Goal: Information Seeking & Learning: Learn about a topic

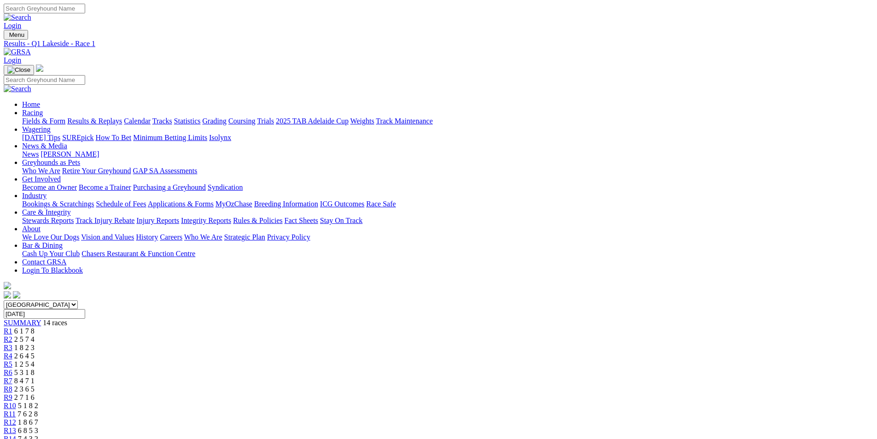
click at [122, 117] on link "Results & Replays" at bounding box center [94, 121] width 55 height 8
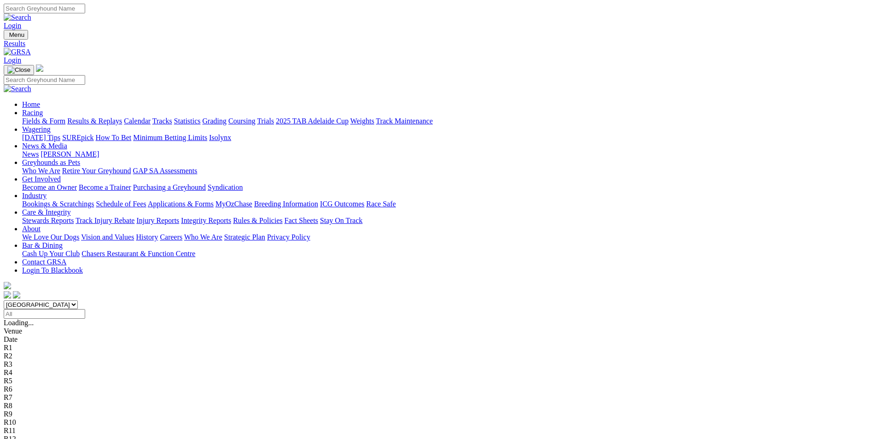
click at [78, 300] on select "South Australia New South Wales Northern Territory Queensland Tasmania Victoria…" at bounding box center [41, 304] width 74 height 9
select select "QLD"
click at [78, 300] on select "South Australia New South Wales Northern Territory Queensland Tasmania Victoria…" at bounding box center [41, 304] width 74 height 9
click at [85, 309] on input "Select date" at bounding box center [44, 314] width 81 height 10
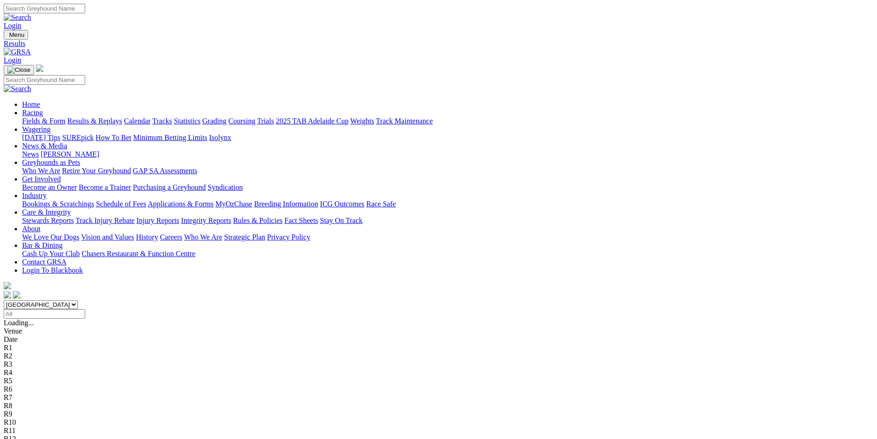
type input "Yesterday, 2 Sep 2025"
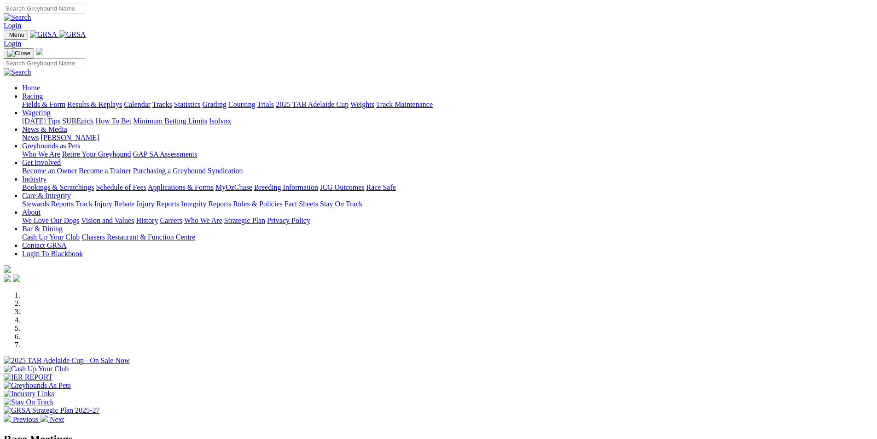
scroll to position [184, 0]
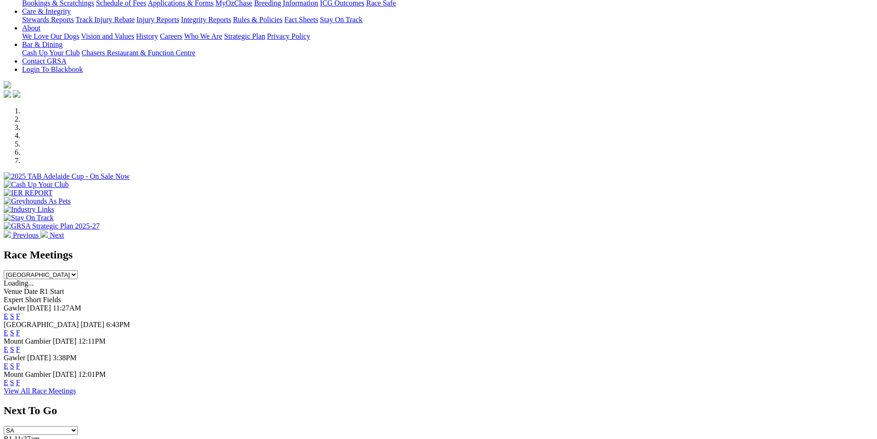
click at [78, 270] on select "South Australia New South Wales Northern Territory Queensland Tasmania Victoria…" at bounding box center [41, 274] width 74 height 9
select select "QLD"
click at [78, 270] on select "South Australia New South Wales Northern Territory Queensland Tasmania Victoria…" at bounding box center [41, 274] width 74 height 9
click at [20, 329] on link "F" at bounding box center [18, 333] width 4 height 8
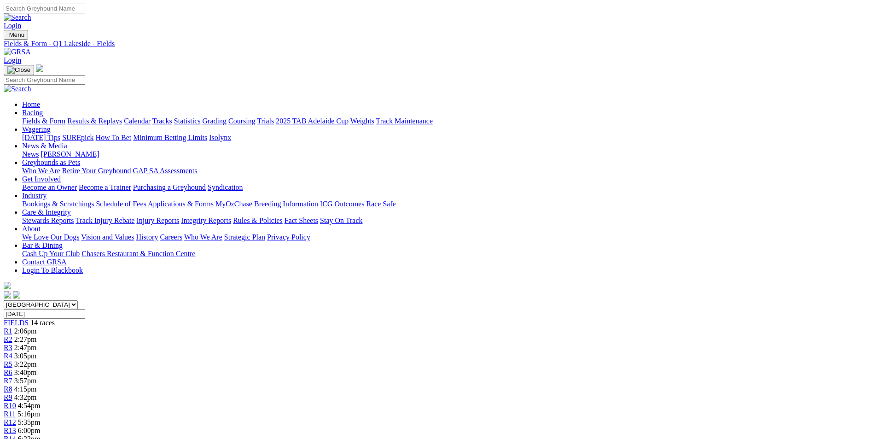
click at [498, 124] on link "CSV (Excel)" at bounding box center [479, 120] width 38 height 8
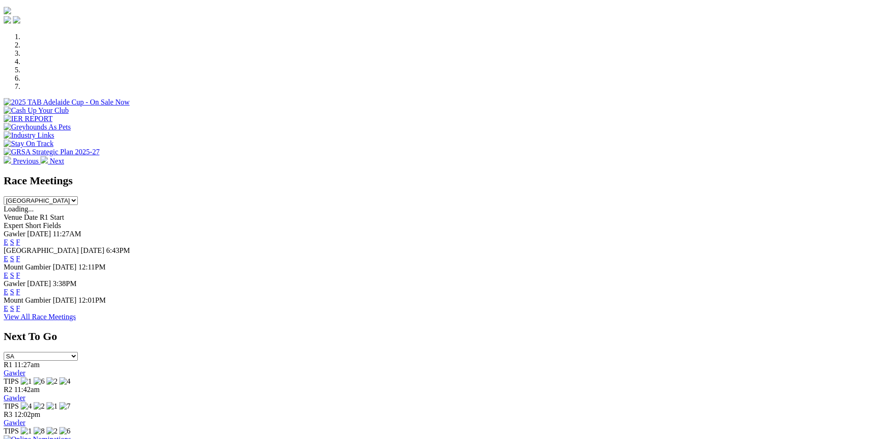
scroll to position [184, 0]
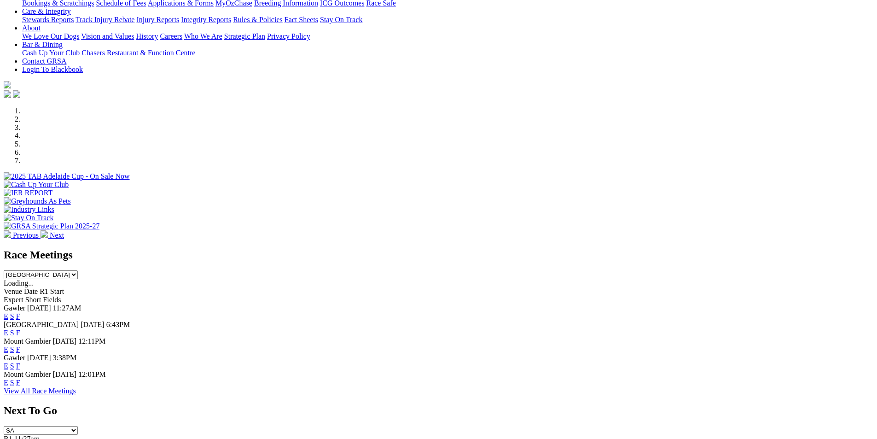
click at [78, 270] on select "South Australia New South Wales Northern Territory Queensland Tasmania Victoria…" at bounding box center [41, 274] width 74 height 9
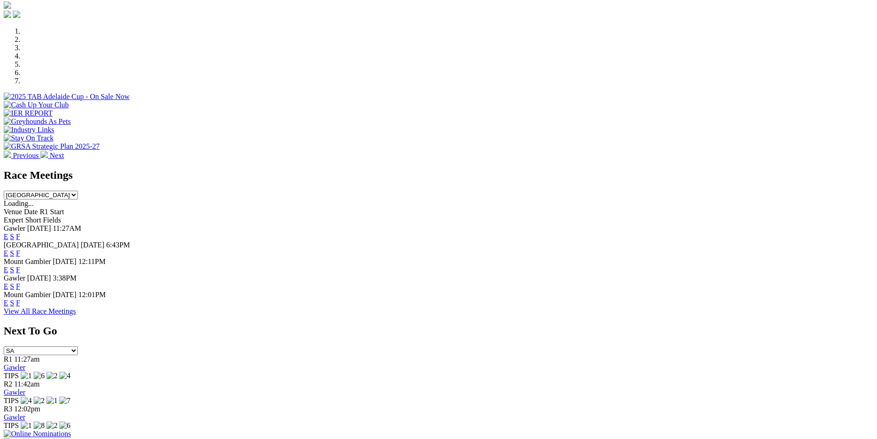
scroll to position [138, 0]
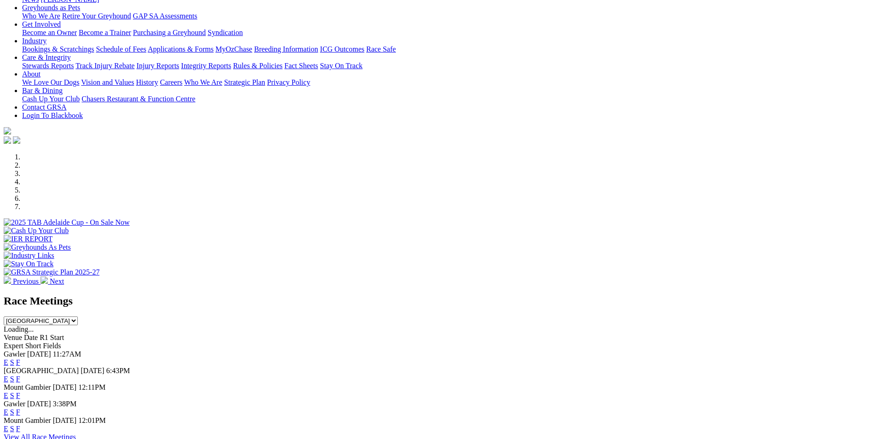
click at [78, 316] on select "South Australia New South Wales Northern Territory Queensland Tasmania Victoria…" at bounding box center [41, 320] width 74 height 9
click select "South Australia New South Wales Northern Territory Queensland Tasmania Victoria…"
select select "QLD"
click select "South Australia New South Wales Northern Territory Queensland Tasmania Victoria…"
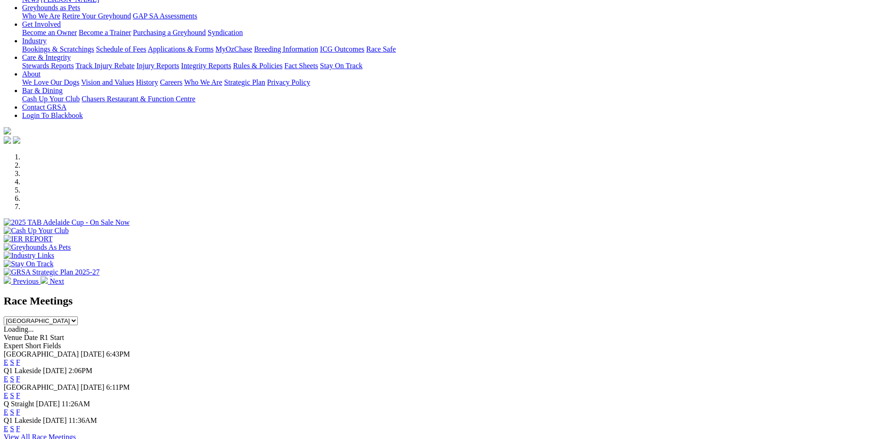
click link "E"
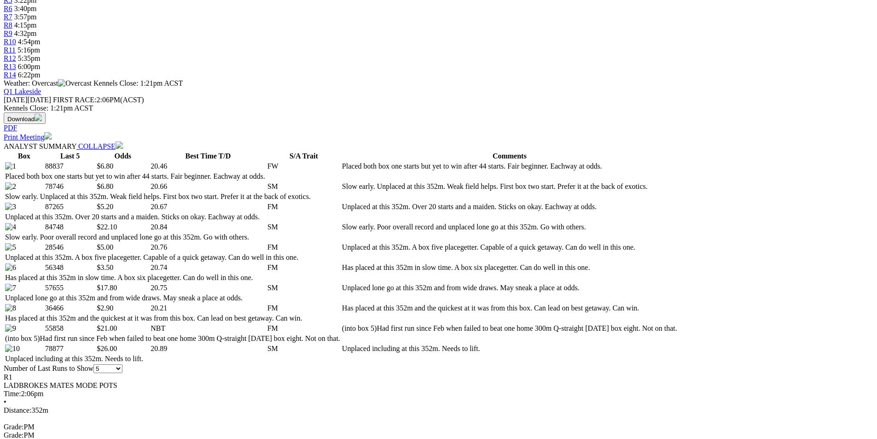
scroll to position [368, 0]
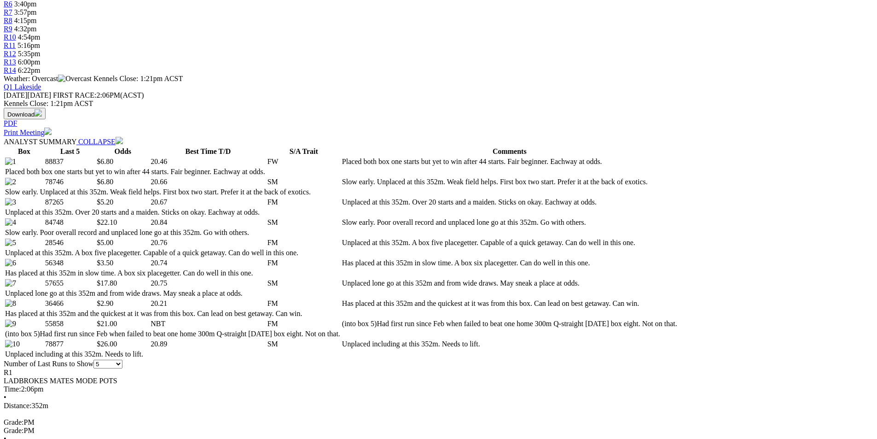
select select "10"
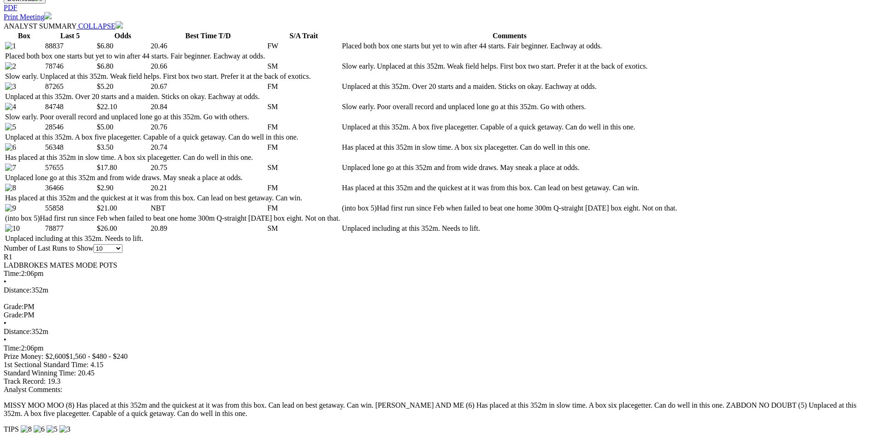
scroll to position [506, 0]
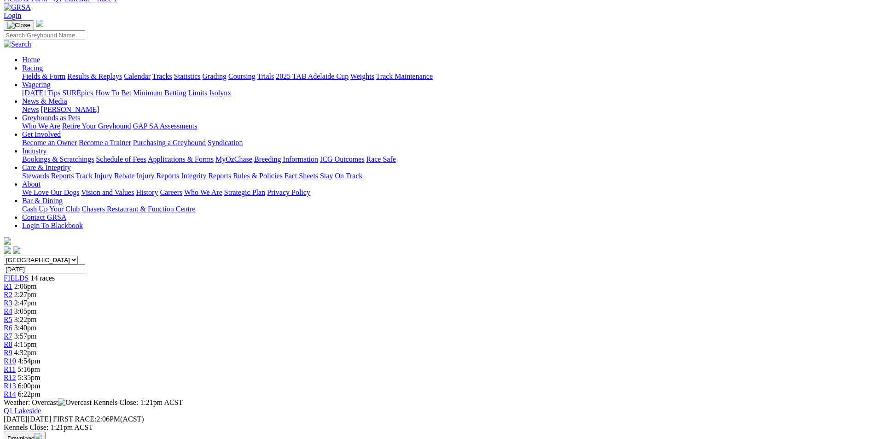
scroll to position [0, 0]
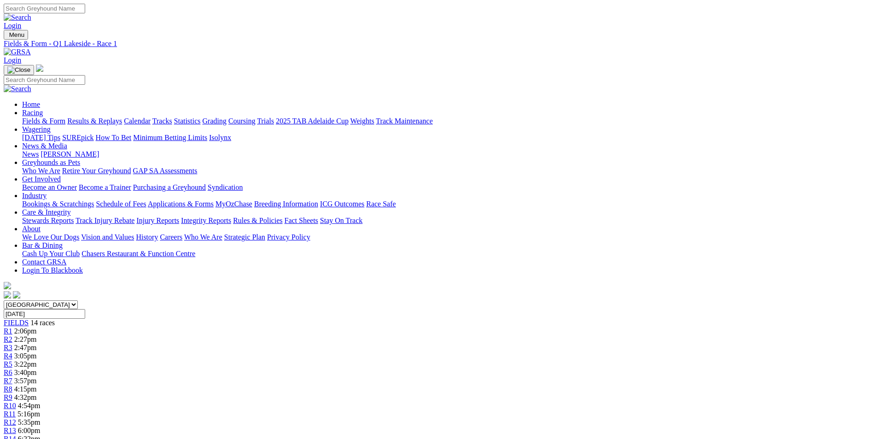
click at [12, 335] on link "R2" at bounding box center [8, 339] width 9 height 8
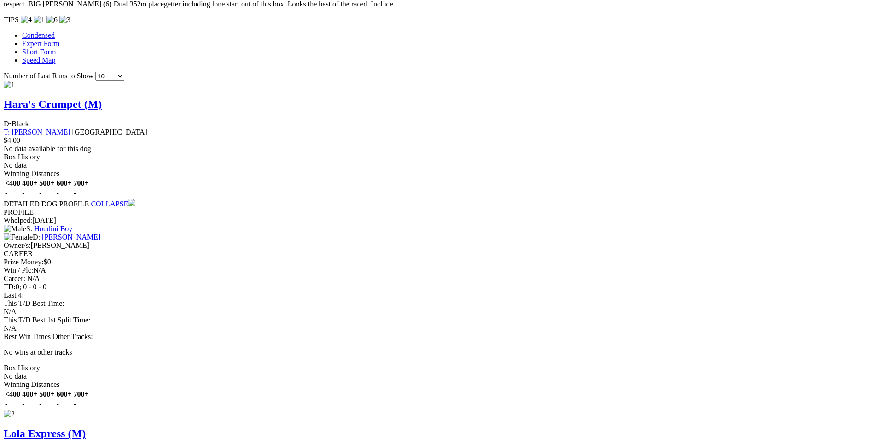
scroll to position [737, 0]
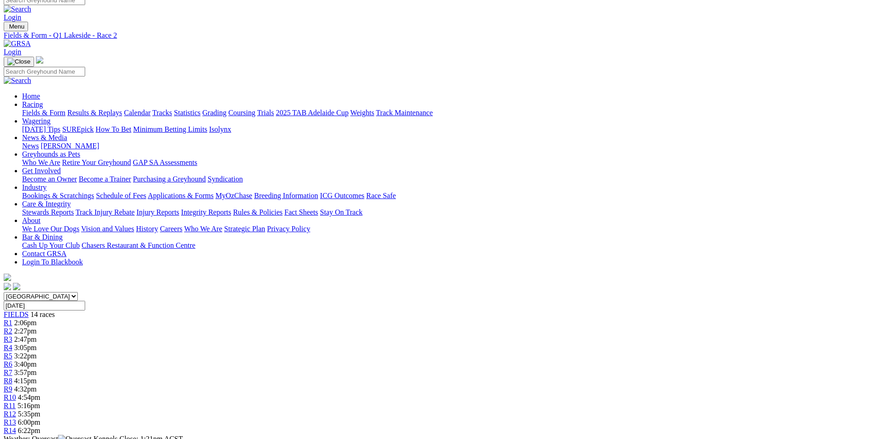
scroll to position [0, 0]
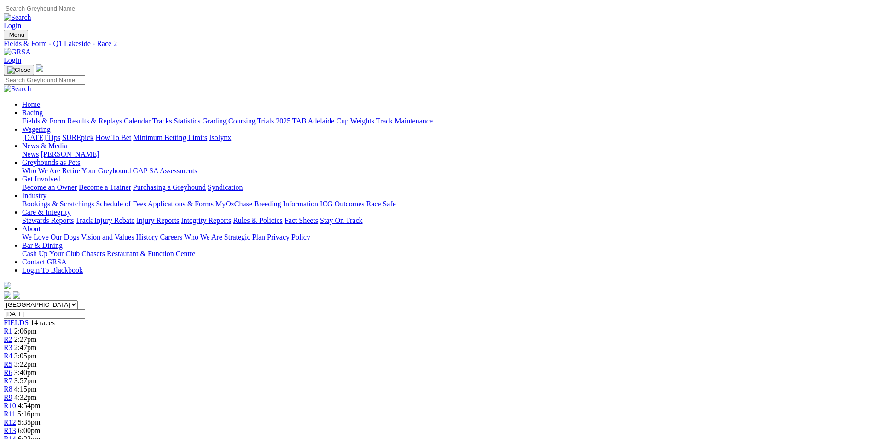
click at [295, 343] on div "R3 2:47pm" at bounding box center [439, 347] width 870 height 8
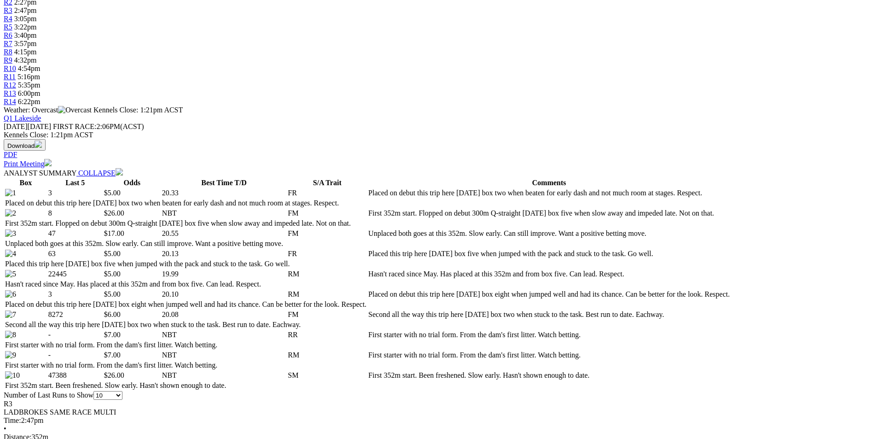
scroll to position [368, 0]
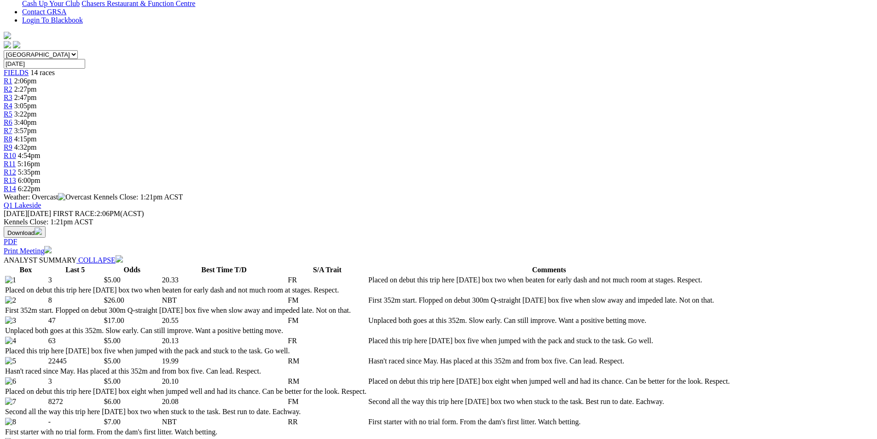
scroll to position [0, 0]
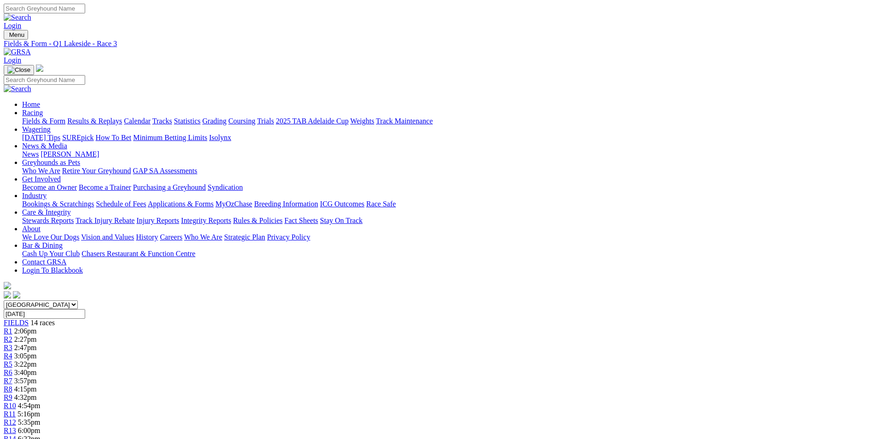
click at [12, 352] on link "R4" at bounding box center [8, 356] width 9 height 8
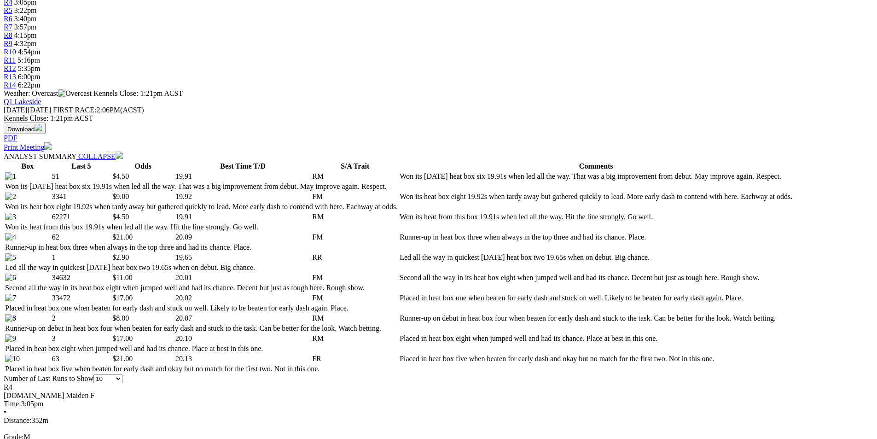
scroll to position [368, 0]
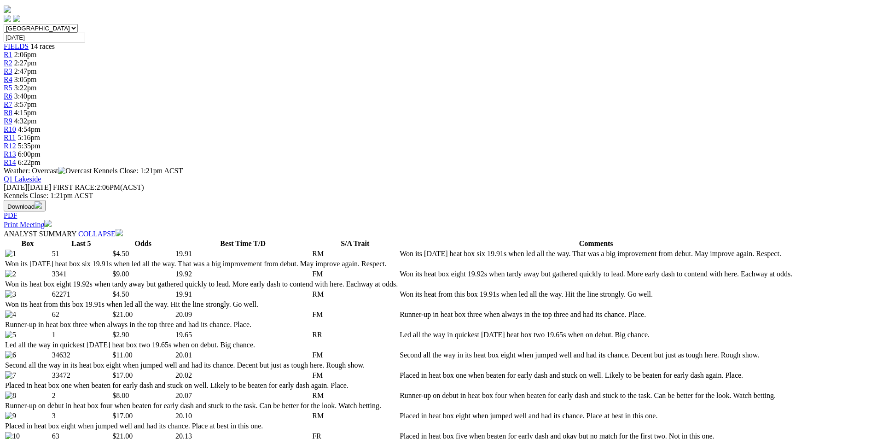
scroll to position [0, 0]
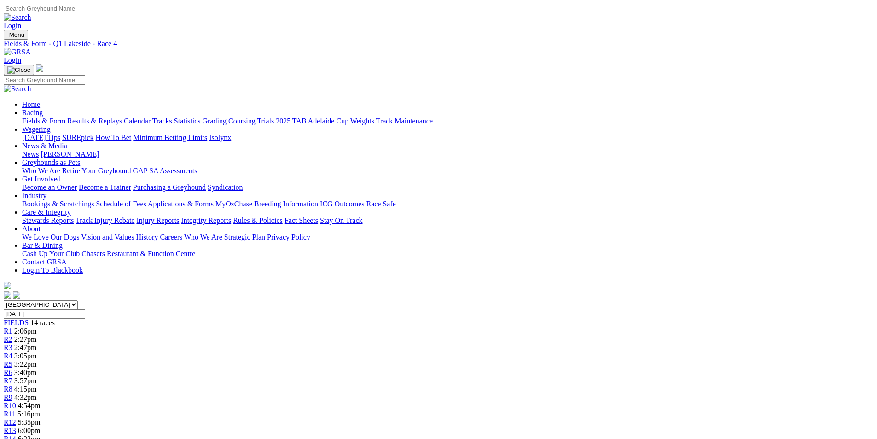
click at [12, 360] on link "R5" at bounding box center [8, 364] width 9 height 8
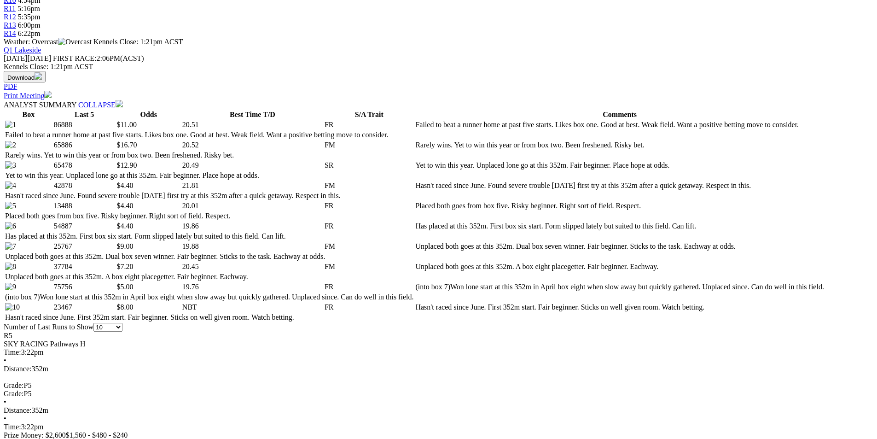
scroll to position [414, 0]
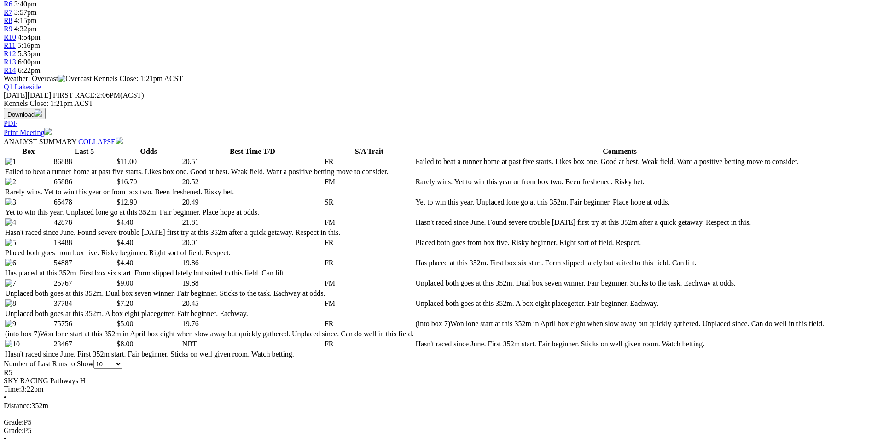
scroll to position [0, 0]
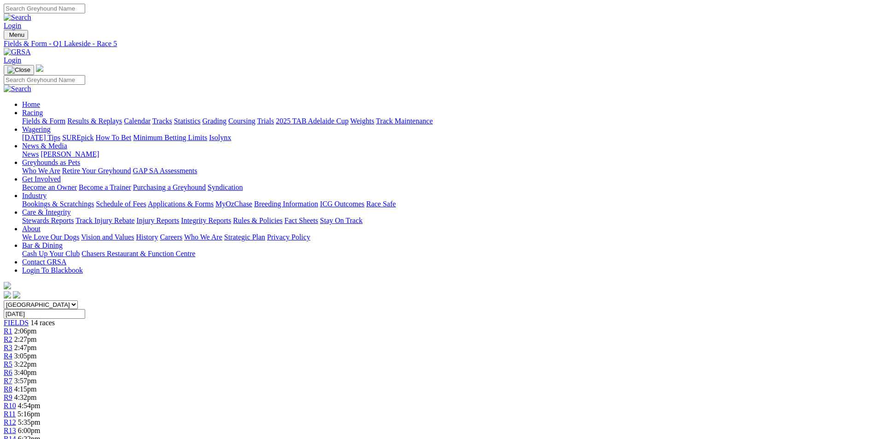
click at [12, 368] on link "R6" at bounding box center [8, 372] width 9 height 8
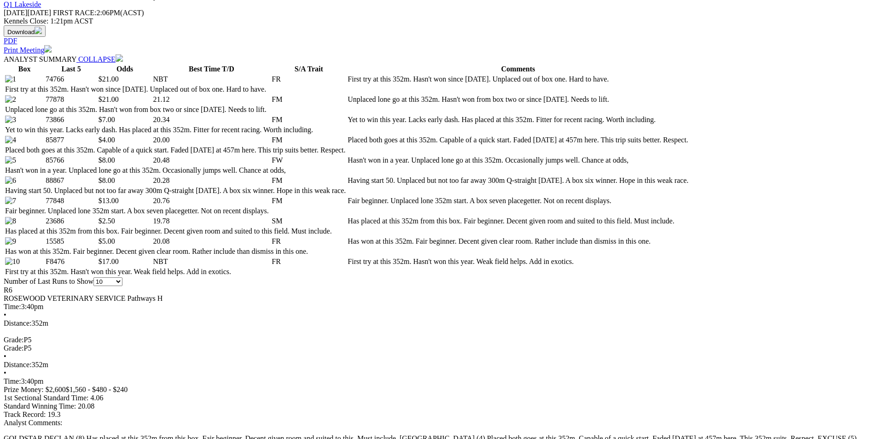
scroll to position [506, 0]
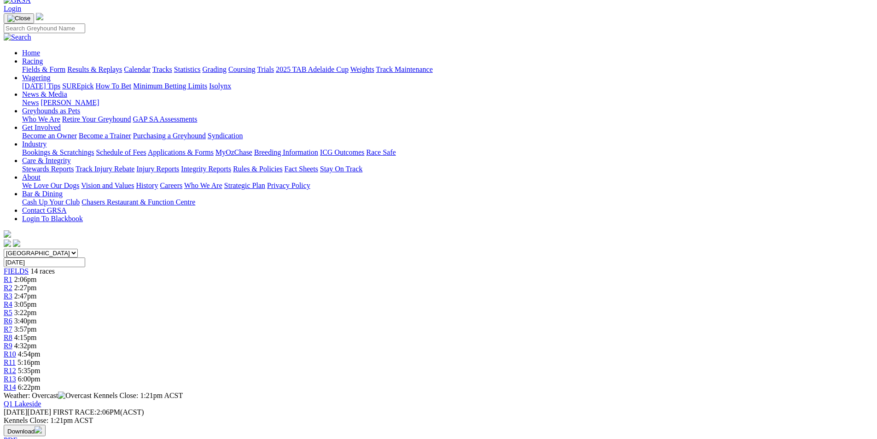
scroll to position [0, 0]
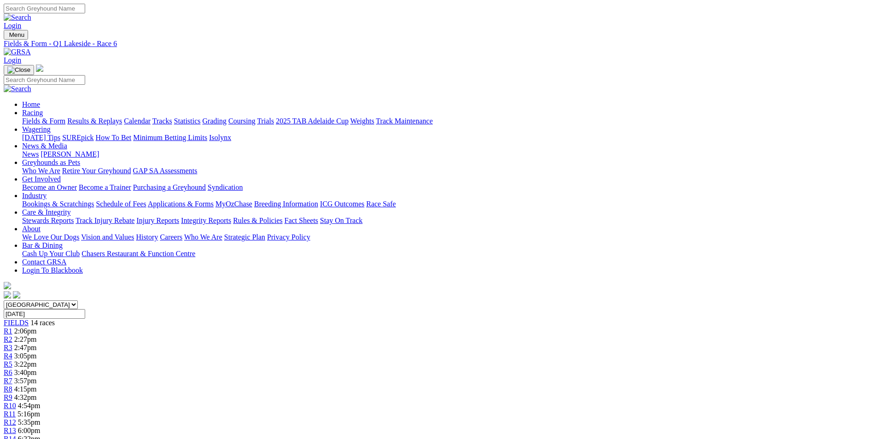
click at [12, 377] on link "R7" at bounding box center [8, 381] width 9 height 8
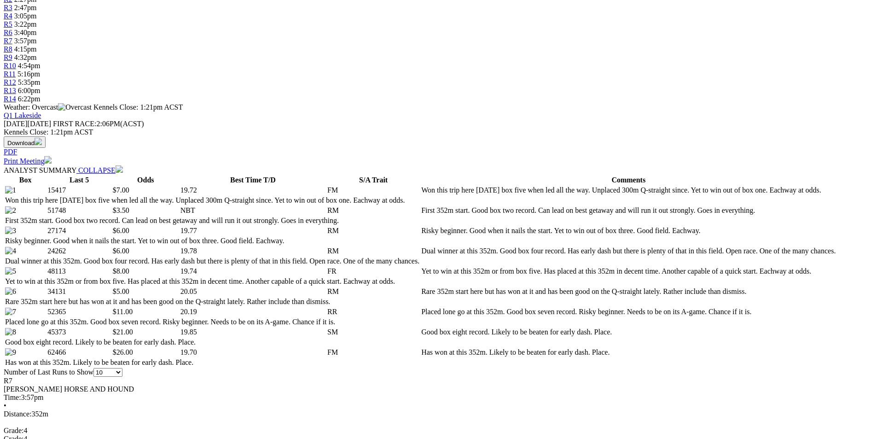
scroll to position [368, 0]
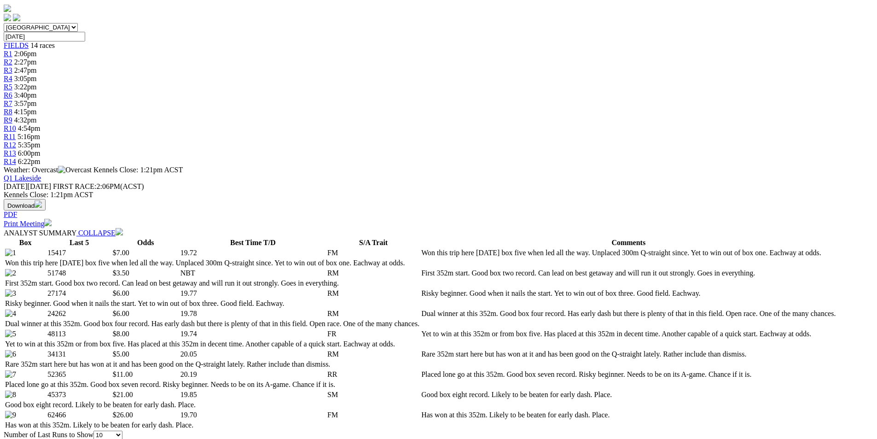
scroll to position [0, 0]
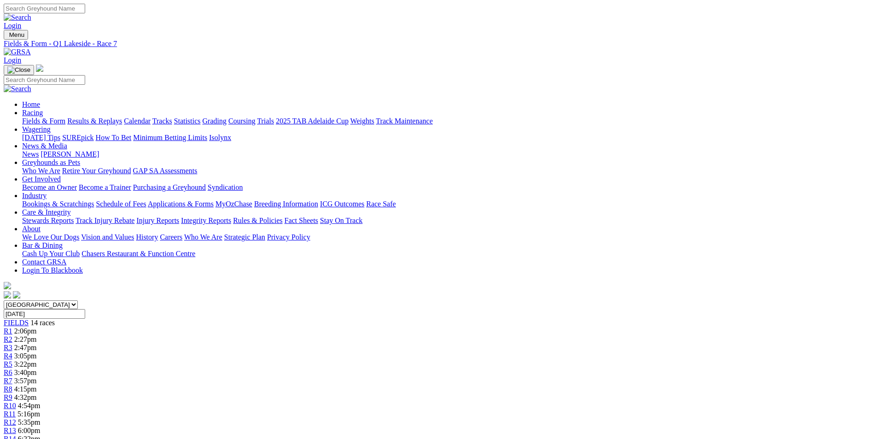
click at [12, 385] on link "R8" at bounding box center [8, 389] width 9 height 8
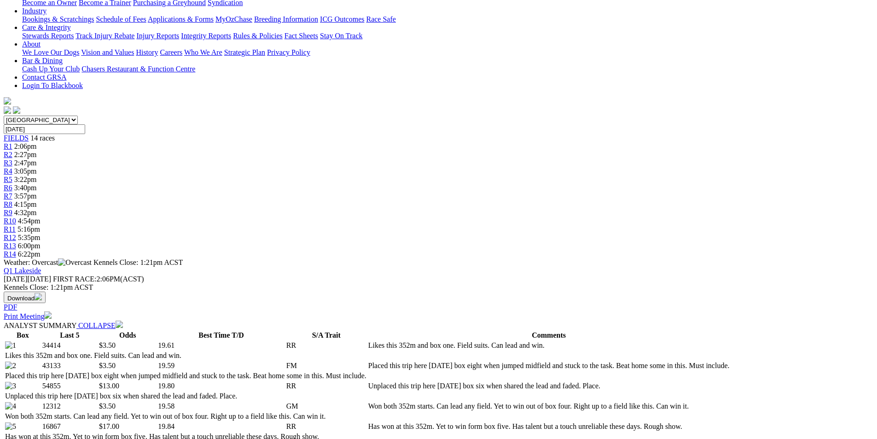
scroll to position [322, 0]
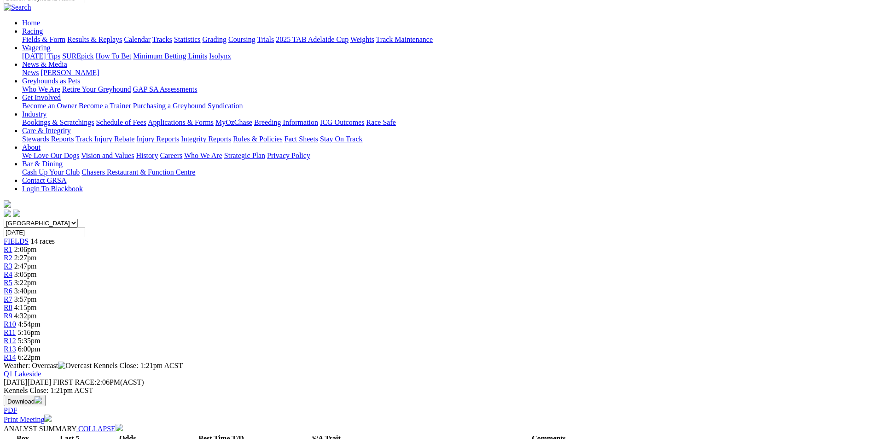
scroll to position [0, 0]
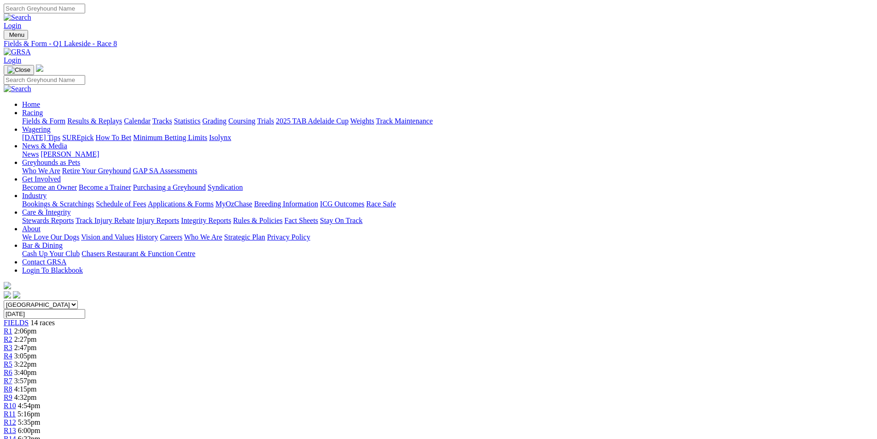
click at [12, 393] on span "R9" at bounding box center [8, 397] width 9 height 8
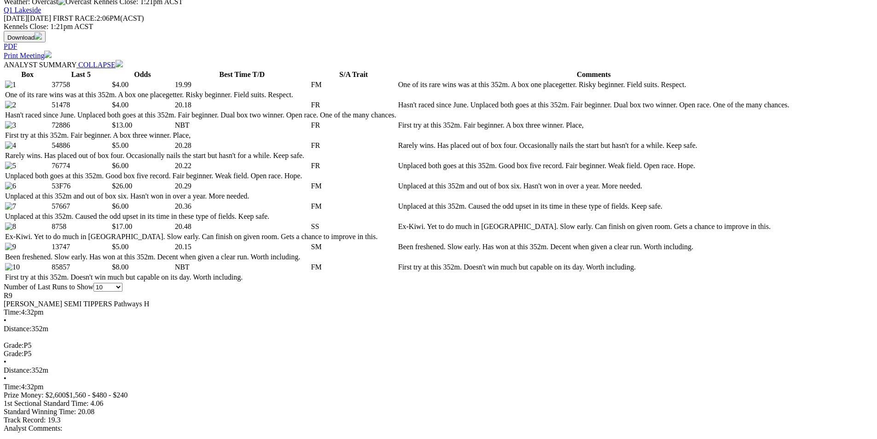
scroll to position [460, 0]
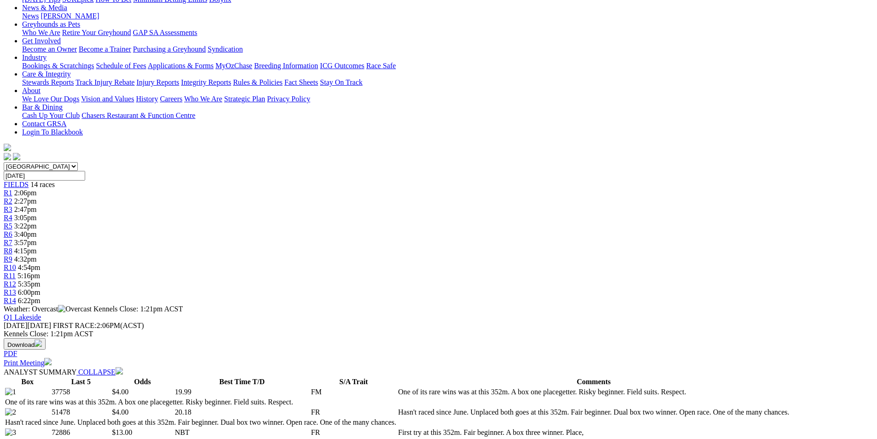
scroll to position [0, 0]
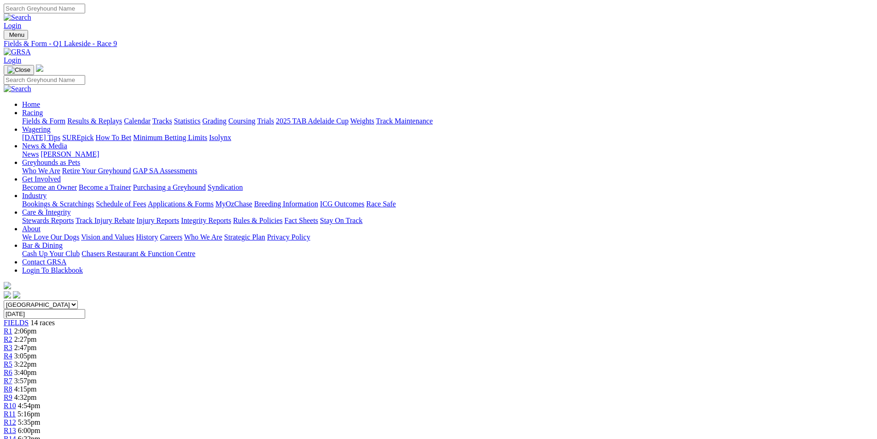
click at [16, 401] on span "R10" at bounding box center [10, 405] width 12 height 8
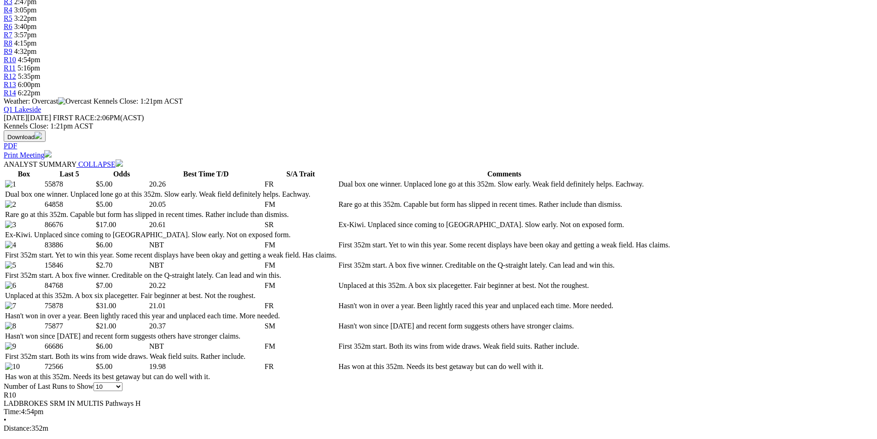
scroll to position [368, 0]
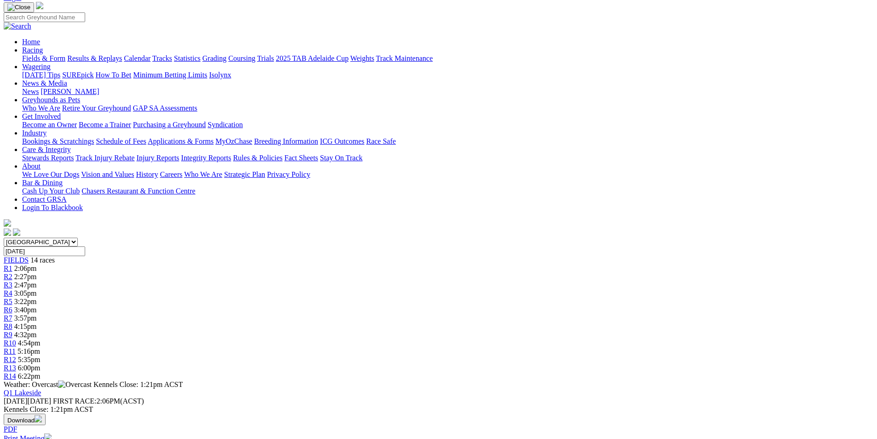
scroll to position [0, 0]
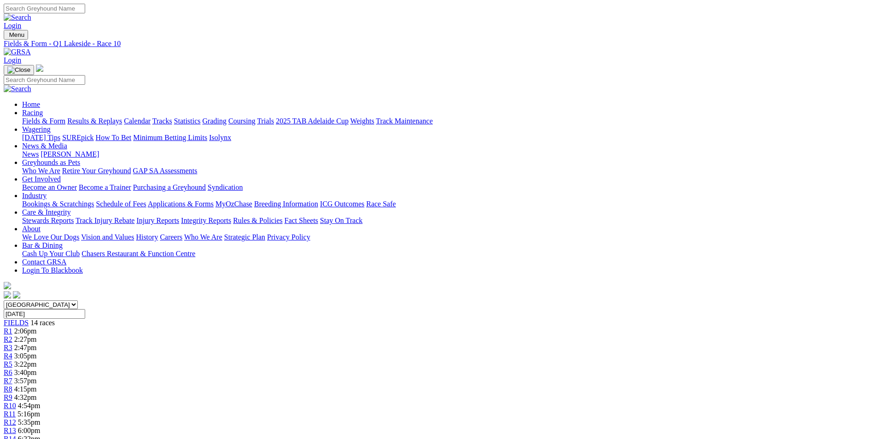
click at [16, 410] on span "R11" at bounding box center [10, 414] width 12 height 8
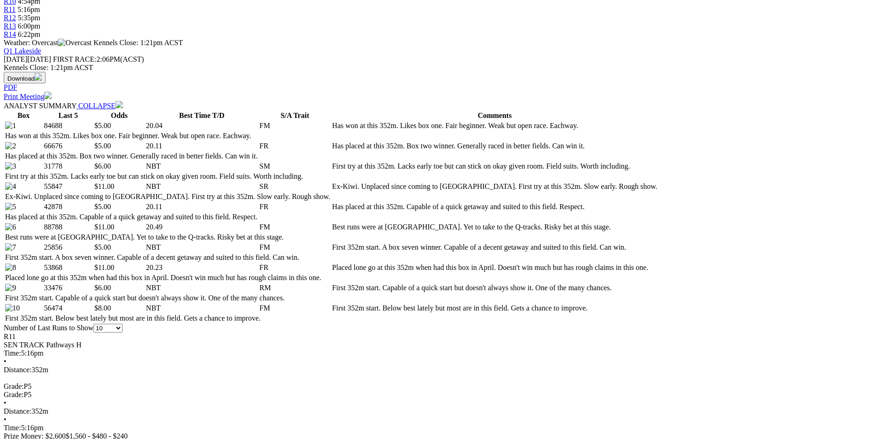
scroll to position [414, 0]
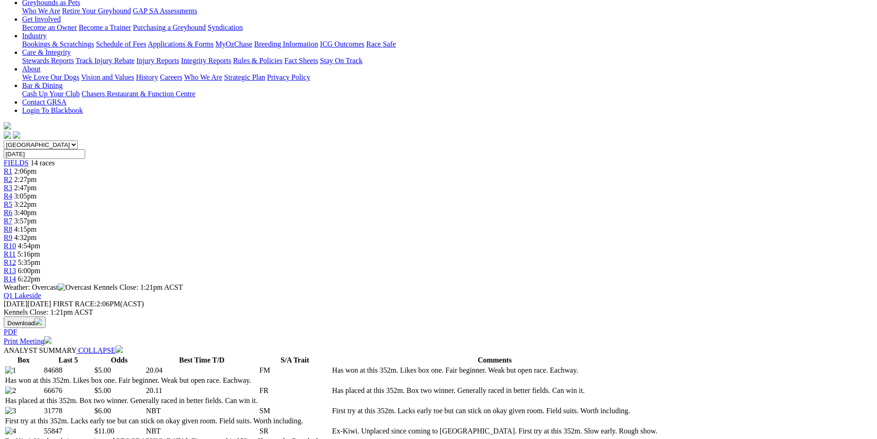
scroll to position [0, 0]
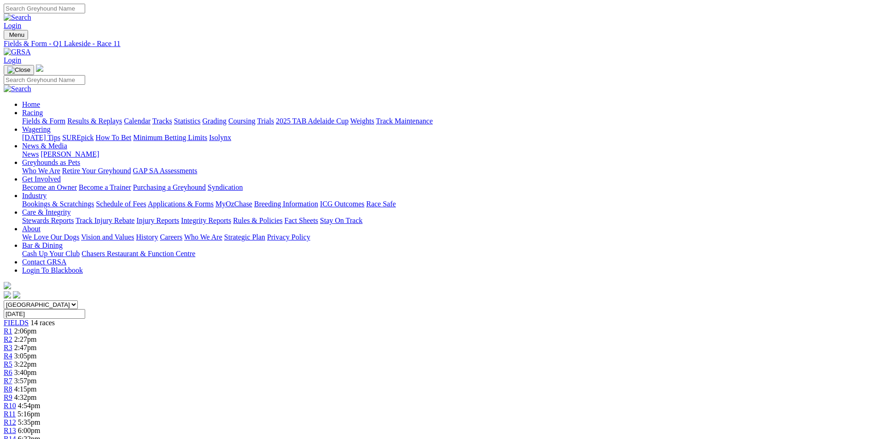
click at [16, 418] on span "R12" at bounding box center [10, 422] width 12 height 8
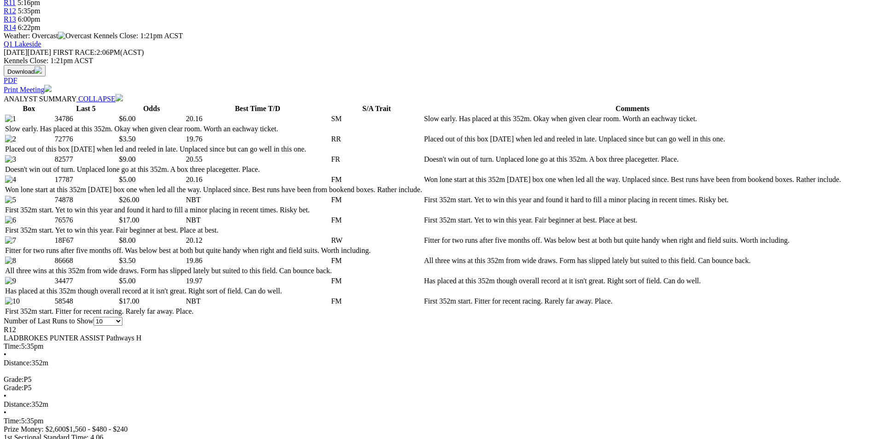
scroll to position [414, 0]
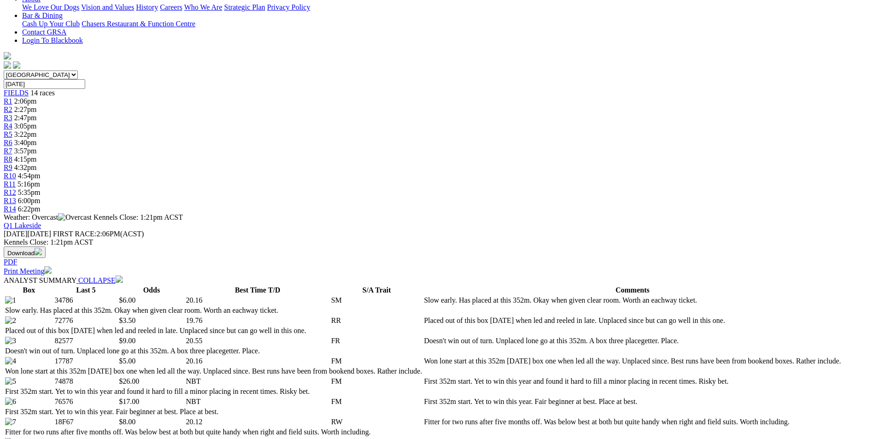
scroll to position [0, 0]
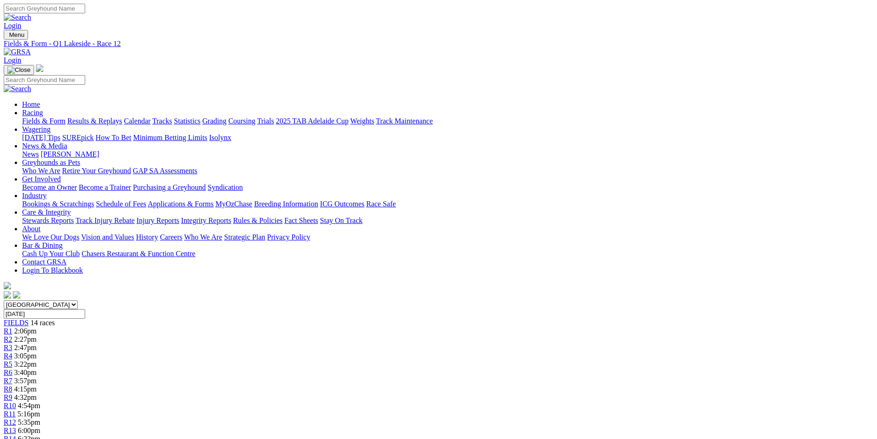
click at [16, 426] on link "R13" at bounding box center [10, 430] width 12 height 8
click at [16, 435] on span "R14" at bounding box center [10, 439] width 12 height 8
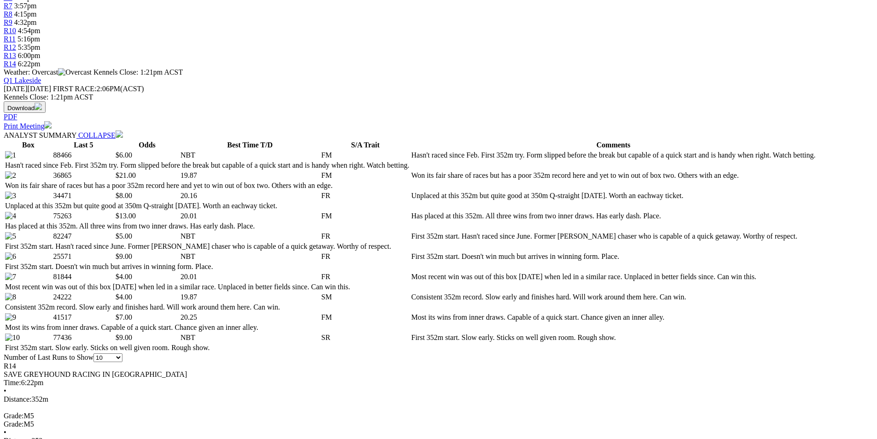
scroll to position [368, 0]
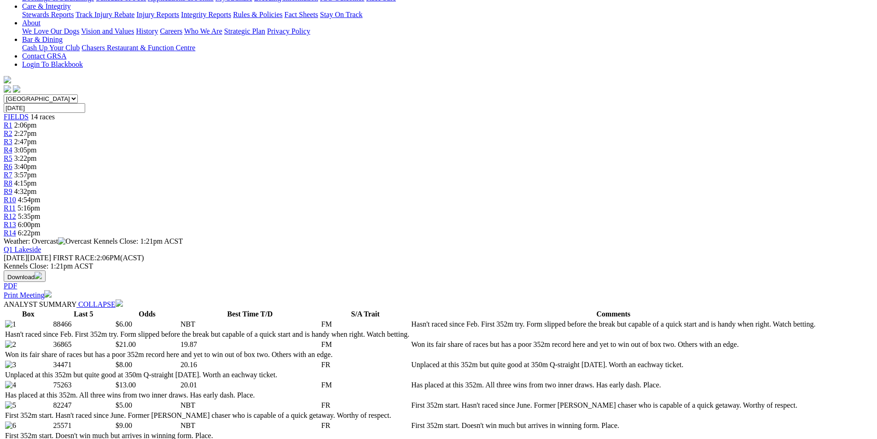
scroll to position [230, 0]
